Goal: Information Seeking & Learning: Learn about a topic

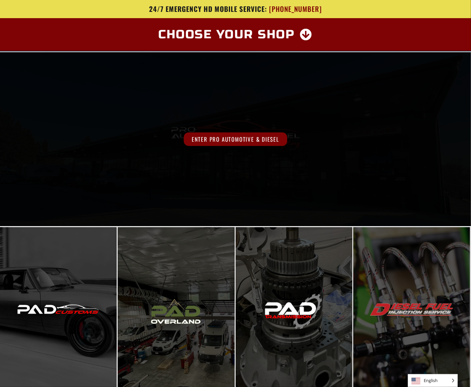
click at [248, 140] on span "Enter Pro Automotive & Diesel" at bounding box center [235, 139] width 103 height 14
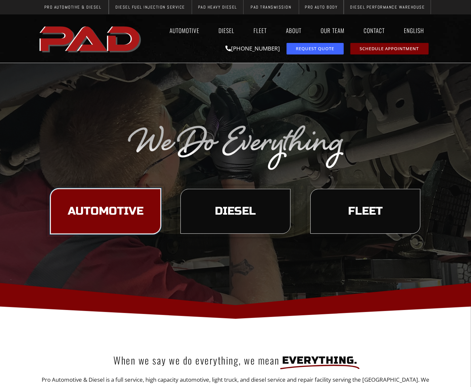
click at [111, 214] on span "Automotive" at bounding box center [106, 211] width 76 height 11
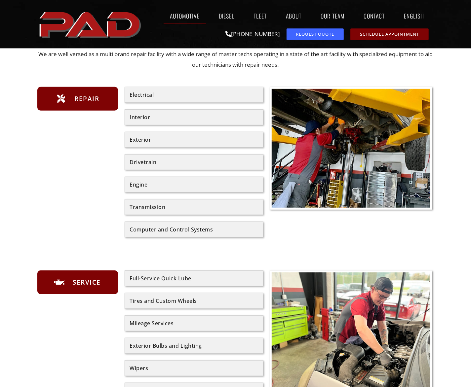
scroll to position [69, 0]
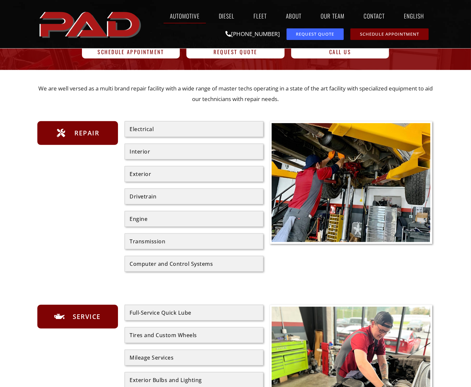
click at [185, 241] on div "Transmission" at bounding box center [194, 241] width 128 height 5
click at [143, 241] on div "Transmission" at bounding box center [194, 241] width 128 height 5
drag, startPoint x: 146, startPoint y: 243, endPoint x: 193, endPoint y: 245, distance: 47.0
click at [193, 245] on div "Transmission" at bounding box center [194, 242] width 139 height 16
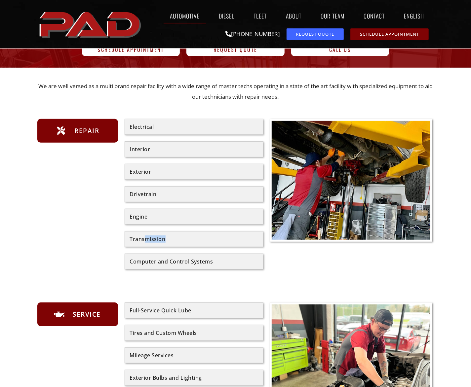
scroll to position [0, 0]
